Goal: Task Accomplishment & Management: Manage account settings

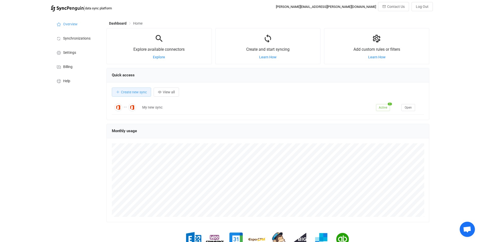
scroll to position [98, 323]
click at [74, 67] on li "Billing" at bounding box center [76, 66] width 51 height 14
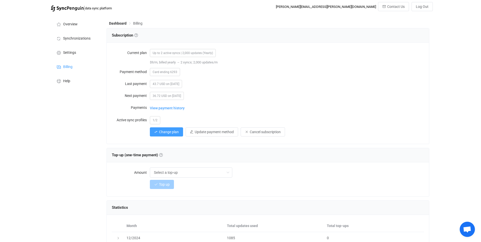
click at [166, 52] on span "Up to 2 active syncs | 2,000 updates (Yearly)" at bounding box center [183, 53] width 66 height 8
click at [166, 74] on span "Card ending 6293" at bounding box center [165, 72] width 30 height 8
click at [165, 132] on span "Change plan" at bounding box center [169, 132] width 20 height 4
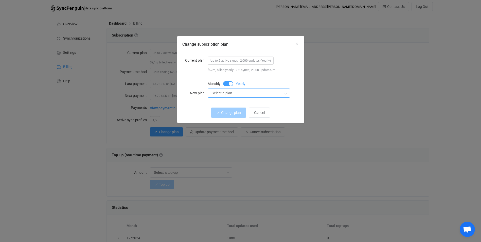
click at [220, 93] on input "Select a plan" at bounding box center [249, 93] width 82 height 9
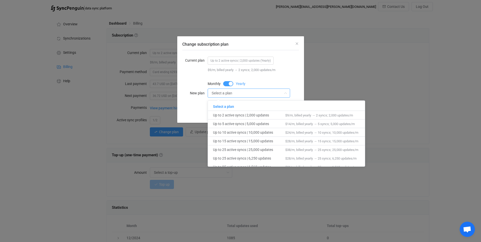
click at [222, 94] on input "Select a plan" at bounding box center [249, 93] width 82 height 9
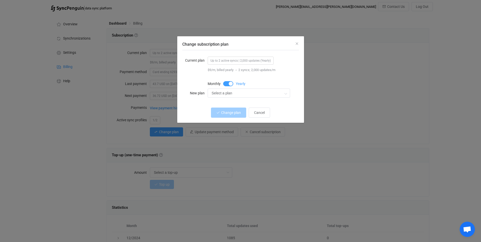
click at [222, 60] on span "Up to 2 active syncs | 2,000 updates (Yearly)" at bounding box center [241, 61] width 66 height 8
click at [226, 92] on input "Select a plan" at bounding box center [249, 93] width 82 height 9
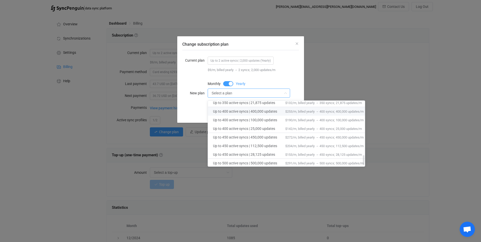
scroll to position [369, 0]
click at [309, 56] on div "Change subscription plan Current plan Up to 2 active syncs | 2,000 updates (Yea…" at bounding box center [240, 121] width 481 height 242
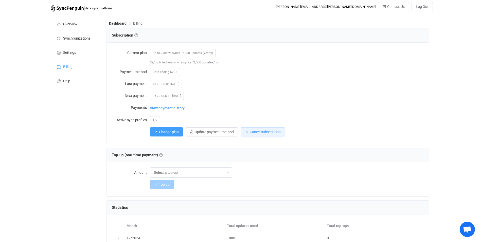
click at [252, 132] on span "Cancel subscription" at bounding box center [265, 132] width 31 height 4
click at [292, 158] on span "Confirm" at bounding box center [292, 158] width 11 height 4
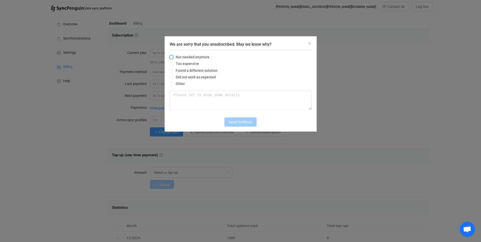
click at [173, 58] on span "Not needed anymore" at bounding box center [191, 57] width 36 height 4
click at [173, 58] on input "Not needed anymore" at bounding box center [172, 57] width 4 height 4
radio input "true"
click at [232, 126] on button "Send feedback" at bounding box center [241, 121] width 32 height 9
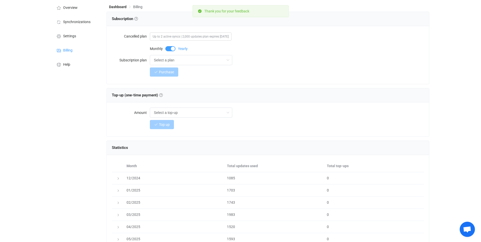
scroll to position [25, 0]
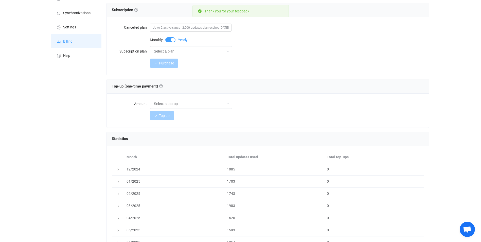
drag, startPoint x: 64, startPoint y: 44, endPoint x: 124, endPoint y: 35, distance: 59.7
click at [64, 44] on li "Billing" at bounding box center [76, 41] width 51 height 14
